Goal: Information Seeking & Learning: Learn about a topic

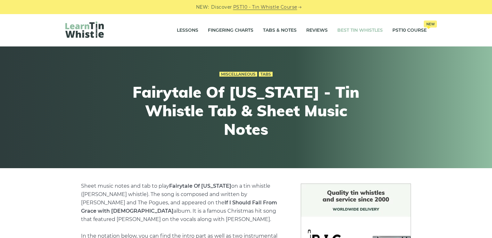
click at [342, 30] on link "Best Tin Whistles" at bounding box center [359, 30] width 45 height 16
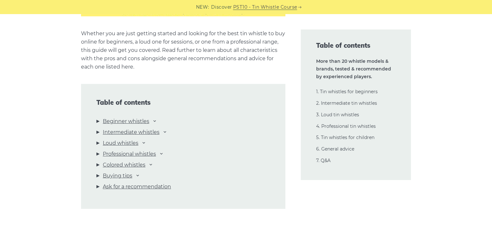
scroll to position [646, 0]
click at [118, 129] on div "Table of contents Beginner whistles [PERSON_NAME] Mellow D Feadog Brass Feadog …" at bounding box center [183, 145] width 204 height 125
click at [125, 131] on link "Intermediate whistles" at bounding box center [131, 131] width 57 height 8
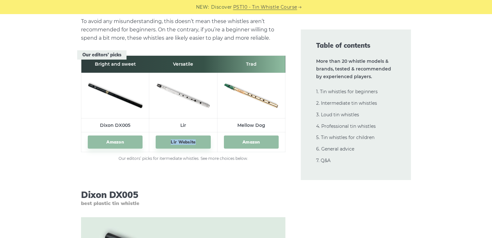
scroll to position [3568, 0]
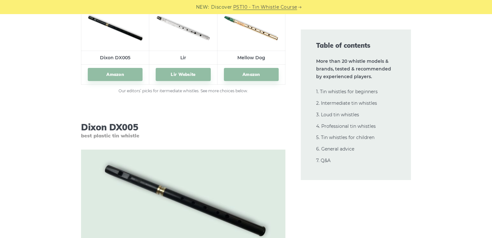
click at [258, 137] on span "best plastic tin whistle" at bounding box center [183, 135] width 204 height 6
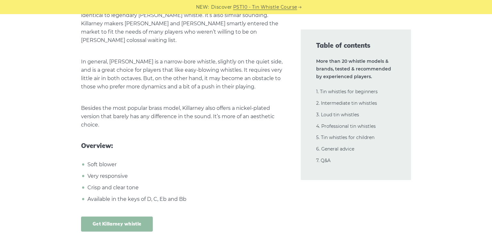
scroll to position [4215, 0]
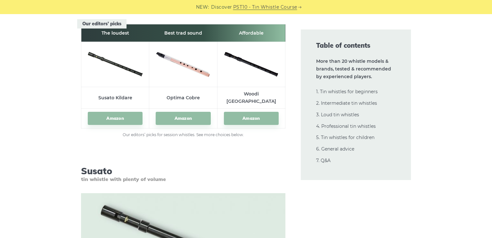
scroll to position [6886, 0]
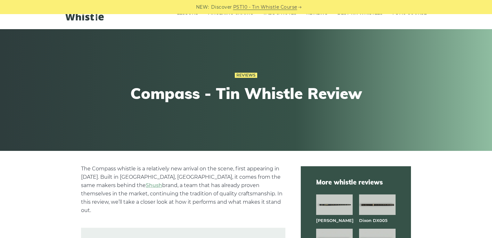
scroll to position [202, 0]
